Goal: Find specific page/section: Find specific page/section

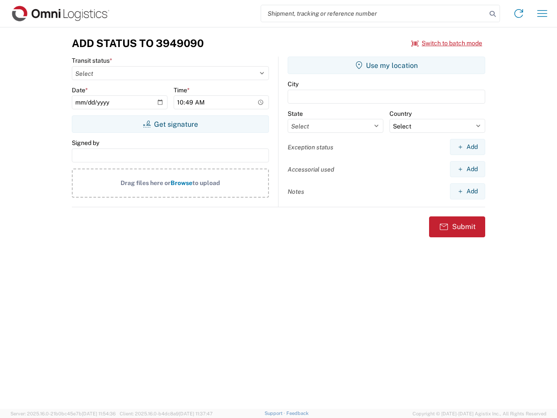
click at [374, 13] on input "search" at bounding box center [373, 13] width 225 height 17
click at [493, 14] on icon at bounding box center [493, 14] width 12 height 12
click at [519, 13] on icon at bounding box center [519, 14] width 14 height 14
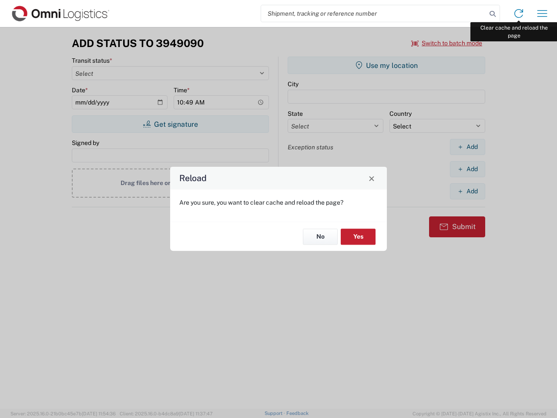
click at [542, 13] on div "Reload Are you sure, you want to clear cache and reload the page? No Yes" at bounding box center [278, 209] width 557 height 418
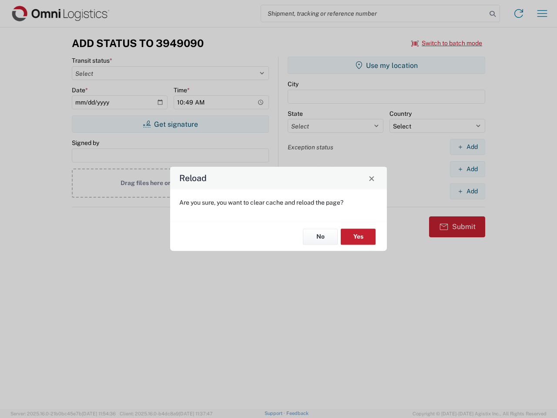
click at [447, 43] on div "Reload Are you sure, you want to clear cache and reload the page? No Yes" at bounding box center [278, 209] width 557 height 418
click at [170, 124] on div "Reload Are you sure, you want to clear cache and reload the page? No Yes" at bounding box center [278, 209] width 557 height 418
click at [386, 65] on div "Reload Are you sure, you want to clear cache and reload the page? No Yes" at bounding box center [278, 209] width 557 height 418
click at [467, 147] on div "Reload Are you sure, you want to clear cache and reload the page? No Yes" at bounding box center [278, 209] width 557 height 418
click at [467, 169] on div "Reload Are you sure, you want to clear cache and reload the page? No Yes" at bounding box center [278, 209] width 557 height 418
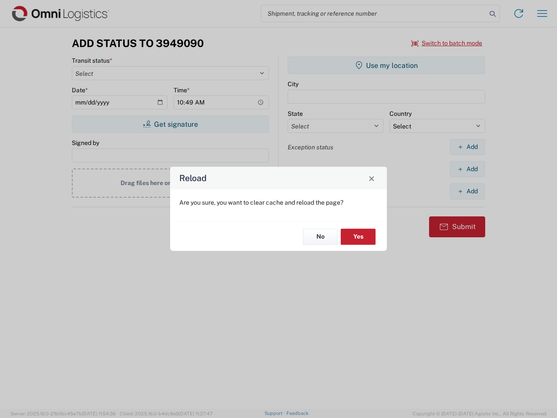
click at [467, 191] on div "Reload Are you sure, you want to clear cache and reload the page? No Yes" at bounding box center [278, 209] width 557 height 418
